Goal: Information Seeking & Learning: Learn about a topic

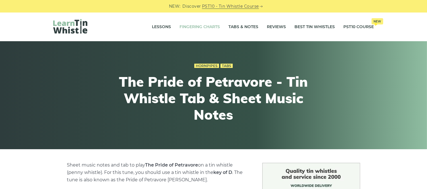
click at [211, 28] on link "Fingering Charts" at bounding box center [200, 27] width 40 height 14
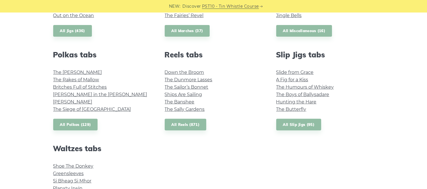
scroll to position [382, 0]
click at [189, 128] on link "All Reels (871)" at bounding box center [186, 125] width 42 height 12
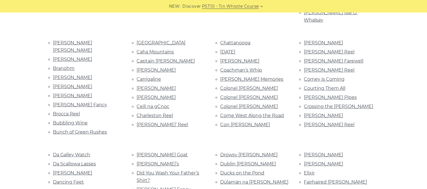
scroll to position [252, 0]
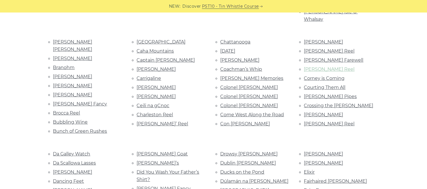
click at [316, 67] on link "[PERSON_NAME] Reel" at bounding box center [329, 69] width 51 height 5
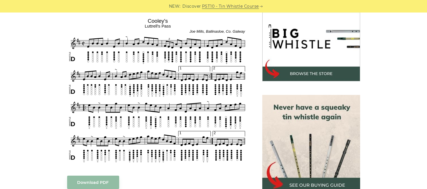
scroll to position [180, 0]
